Goal: Browse casually

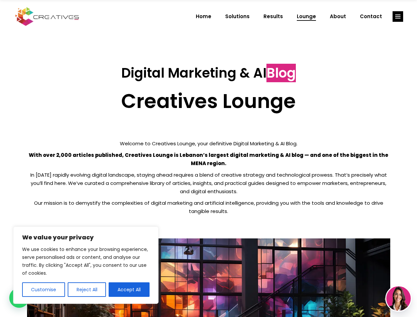
click at [208, 159] on p "With over 2,000 articles published, Creatives Lounge is Lebanon’s largest digit…" at bounding box center [208, 159] width 363 height 17
click at [43, 290] on button "Customise" at bounding box center [43, 290] width 43 height 15
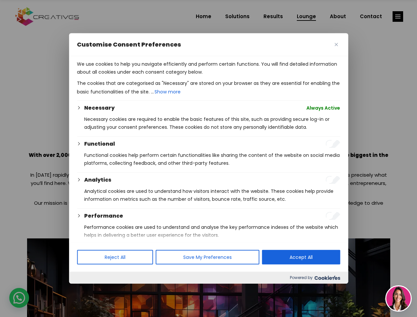
click at [87, 290] on div at bounding box center [208, 158] width 417 height 317
click at [129, 76] on p "We use cookies to help you navigate efficiently and perform certain functions. …" at bounding box center [208, 68] width 263 height 16
click at [398, 17] on div at bounding box center [208, 158] width 417 height 317
click at [399, 299] on img at bounding box center [399, 298] width 24 height 24
